Goal: Information Seeking & Learning: Learn about a topic

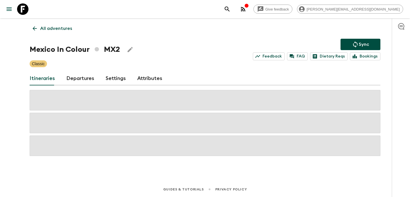
click at [52, 31] on p "All adventures" at bounding box center [56, 28] width 32 height 7
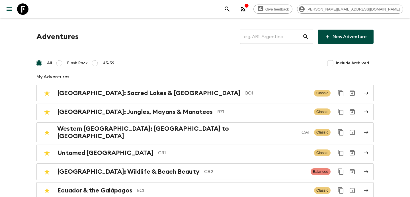
click at [52, 31] on h1 "Adventures" at bounding box center [57, 36] width 42 height 11
click at [278, 36] on input "text" at bounding box center [271, 37] width 62 height 16
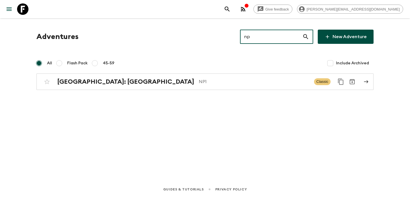
type input "np1"
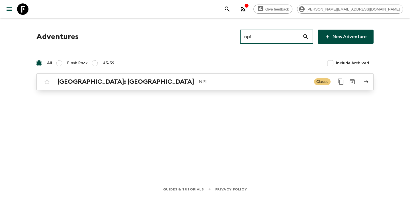
click at [199, 83] on p "NP1" at bounding box center [254, 81] width 111 height 7
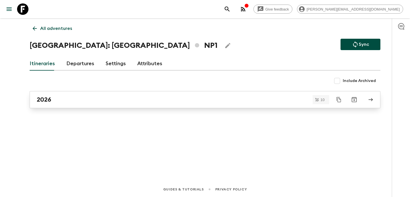
click at [161, 105] on link "2026" at bounding box center [205, 99] width 351 height 17
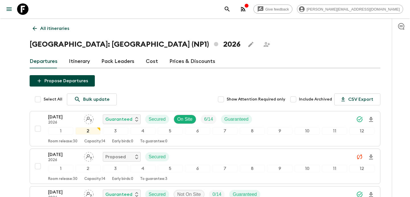
click at [43, 30] on p "All itineraries" at bounding box center [54, 28] width 29 height 7
